Goal: Task Accomplishment & Management: Manage account settings

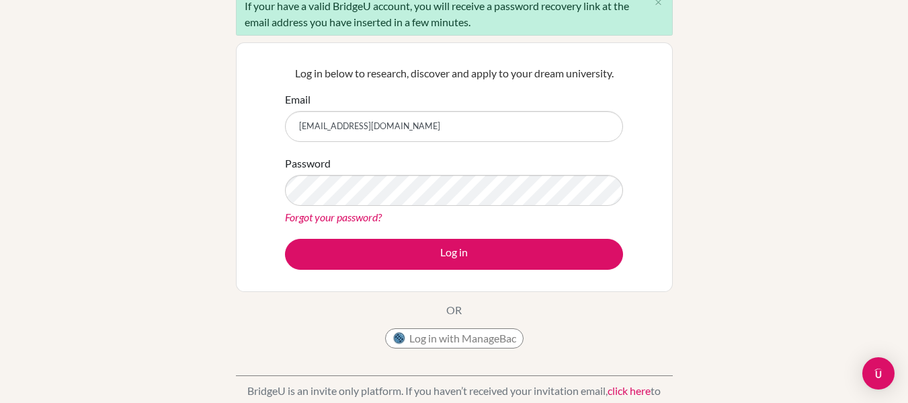
scroll to position [146, 0]
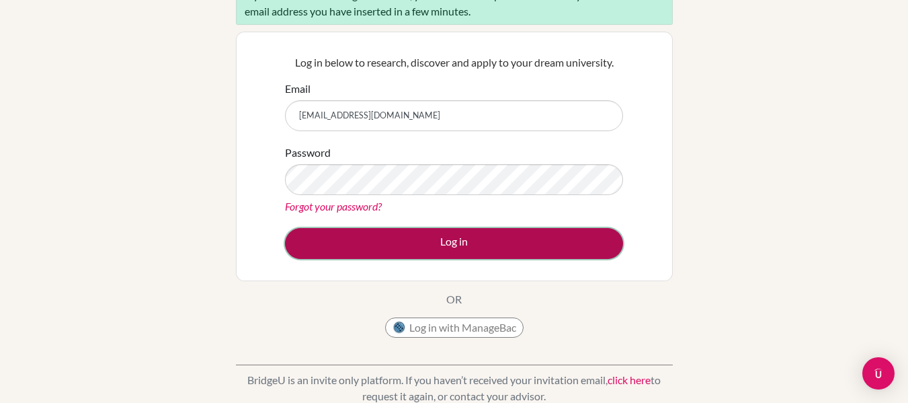
click at [446, 233] on button "Log in" at bounding box center [454, 243] width 338 height 31
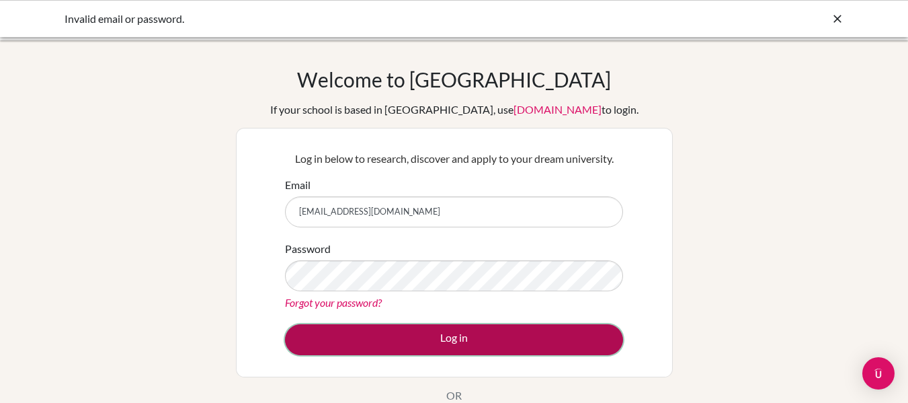
click at [433, 345] on button "Log in" at bounding box center [454, 339] width 338 height 31
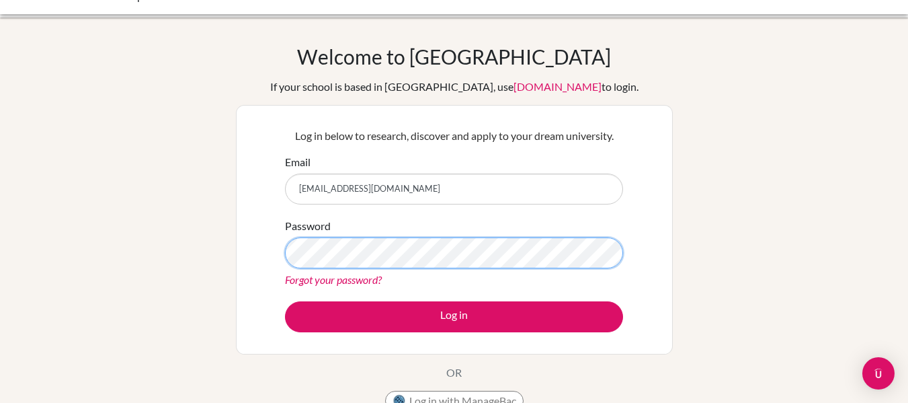
scroll to position [24, 0]
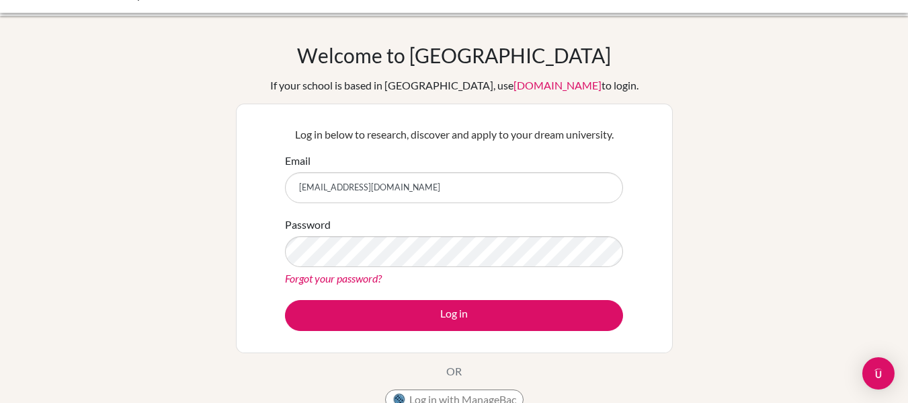
click at [513, 89] on link "[DOMAIN_NAME]" at bounding box center [557, 85] width 88 height 13
